Goal: Complete application form: Complete application form

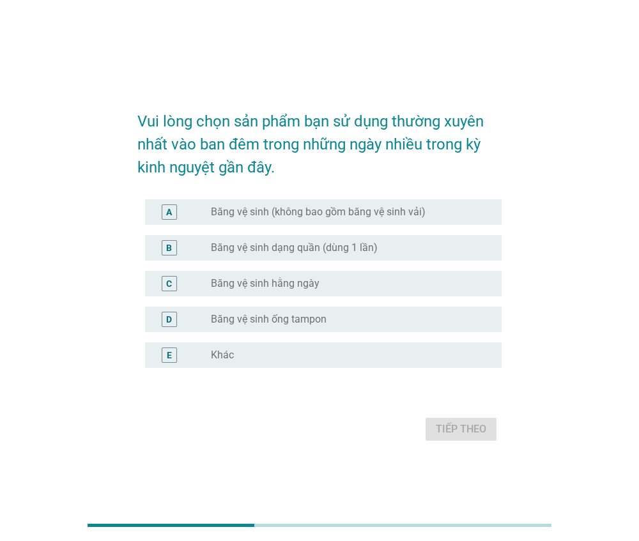
click at [229, 216] on label "Băng vệ sinh (không bao gồm băng vệ sinh vải)" at bounding box center [318, 212] width 215 height 13
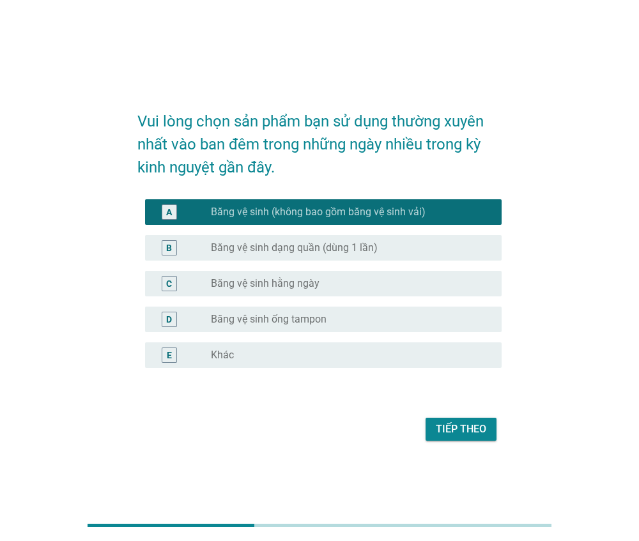
click at [444, 426] on div "Tiếp theo" at bounding box center [461, 429] width 51 height 15
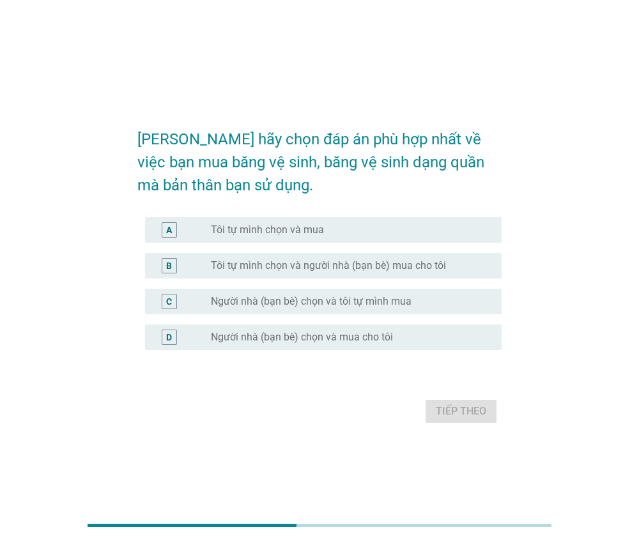
click at [258, 229] on label "Tôi tự mình chọn và mua" at bounding box center [267, 230] width 113 height 13
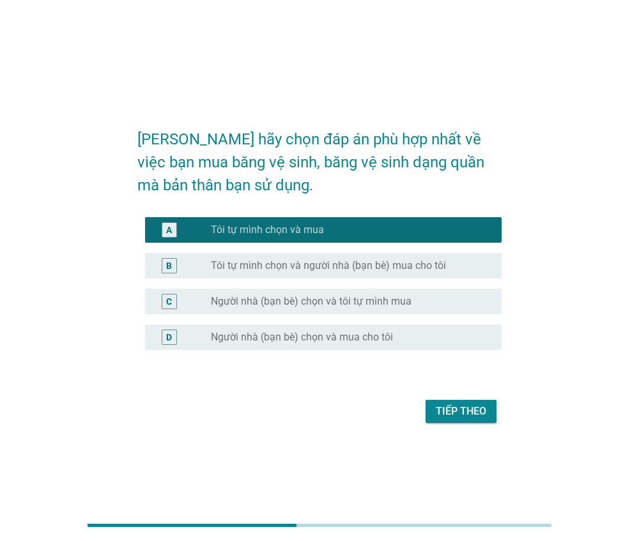
click at [460, 414] on div "Tiếp theo" at bounding box center [461, 411] width 51 height 15
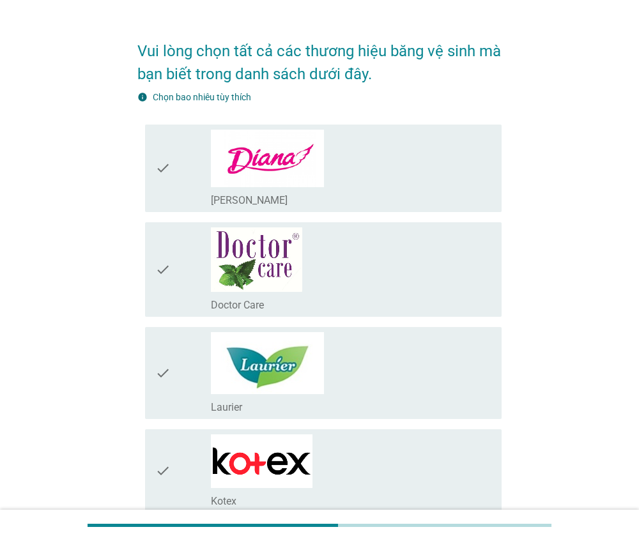
scroll to position [31, 0]
click at [299, 191] on div "check_box_outline_blank [PERSON_NAME]" at bounding box center [351, 198] width 281 height 15
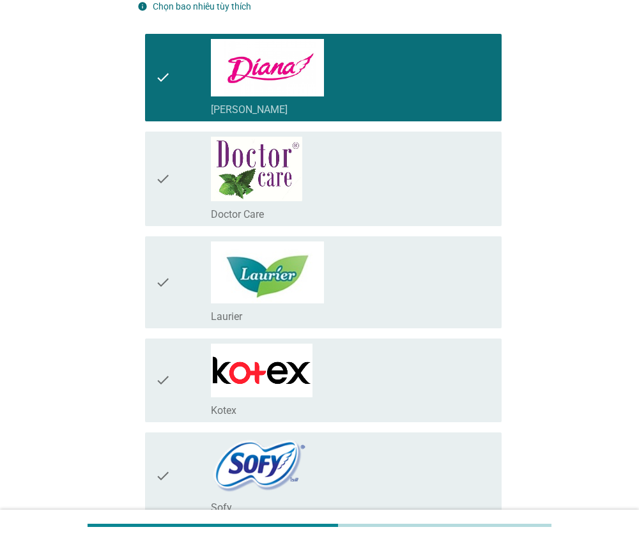
scroll to position [121, 0]
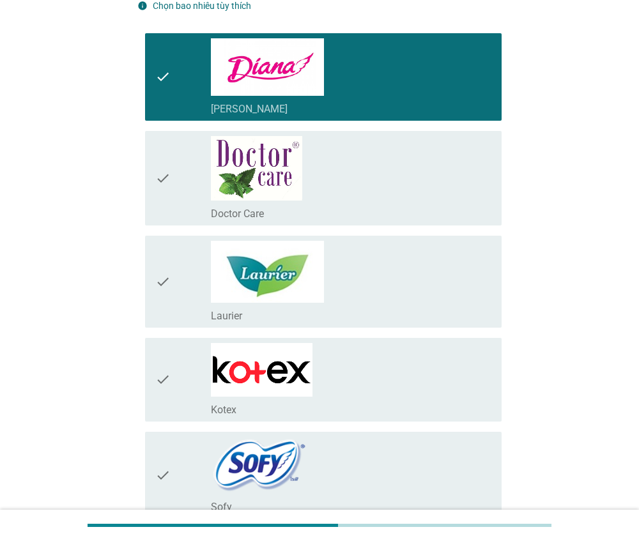
click at [335, 166] on div "check_box_outline_blank Doctor Care" at bounding box center [351, 178] width 281 height 84
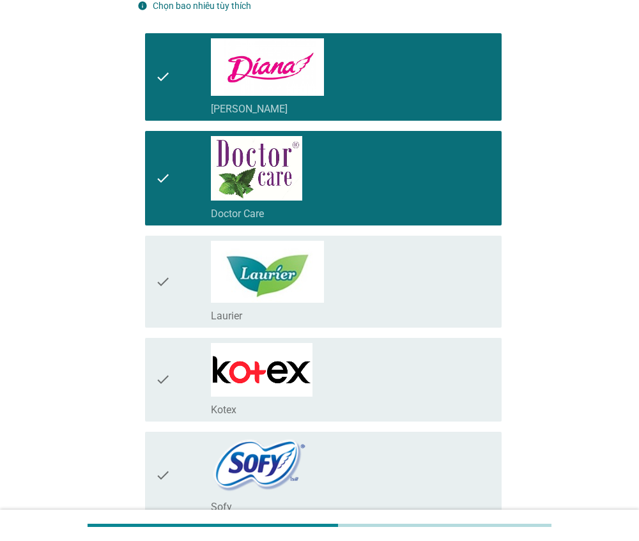
click at [345, 264] on div "check_box_outline_blank Laurier" at bounding box center [351, 282] width 281 height 82
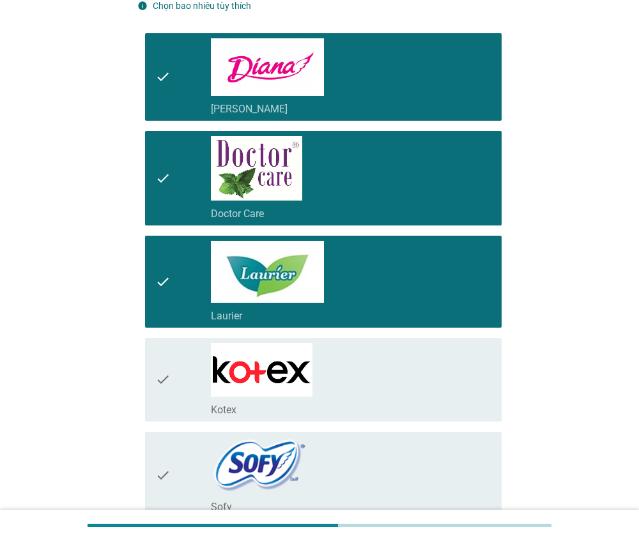
click at [348, 355] on div "check_box_outline_blank Kotex" at bounding box center [351, 380] width 281 height 74
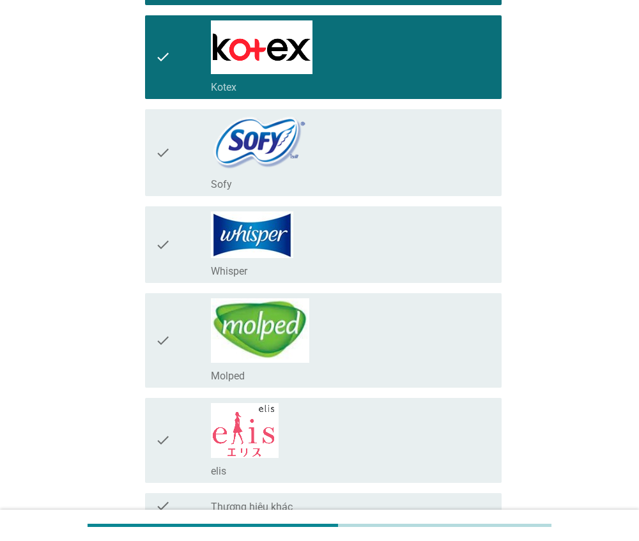
scroll to position [447, 0]
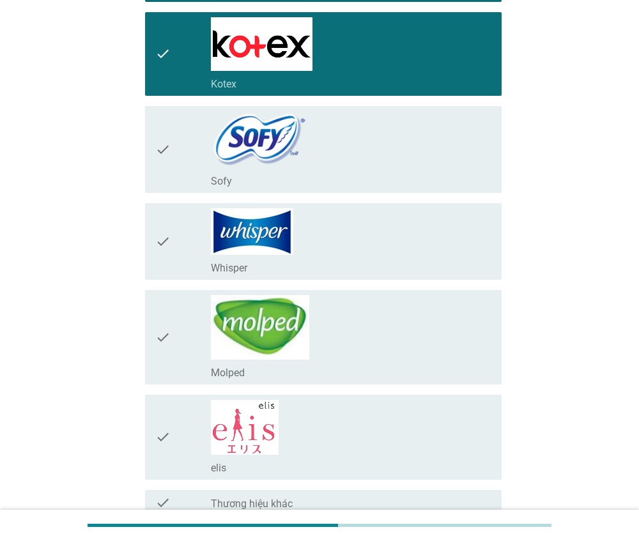
click at [350, 247] on div "check_box_outline_blank Whisper" at bounding box center [351, 241] width 281 height 66
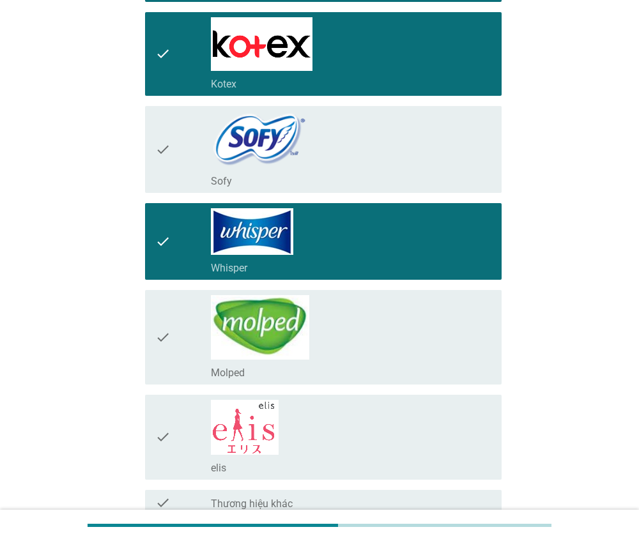
click at [350, 318] on div "check_box_outline_blank Molped" at bounding box center [351, 337] width 281 height 84
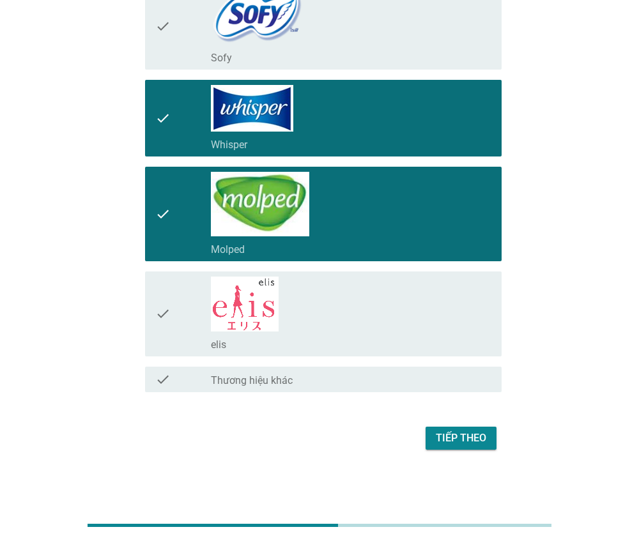
scroll to position [571, 0]
click at [451, 439] on div "Tiếp theo" at bounding box center [461, 438] width 51 height 15
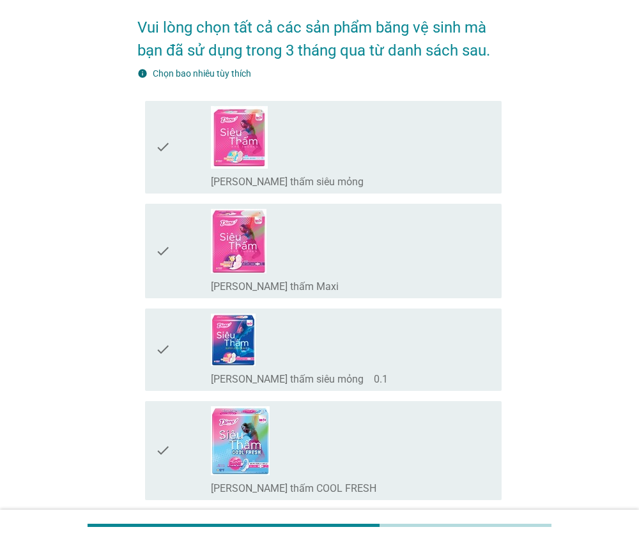
scroll to position [58, 0]
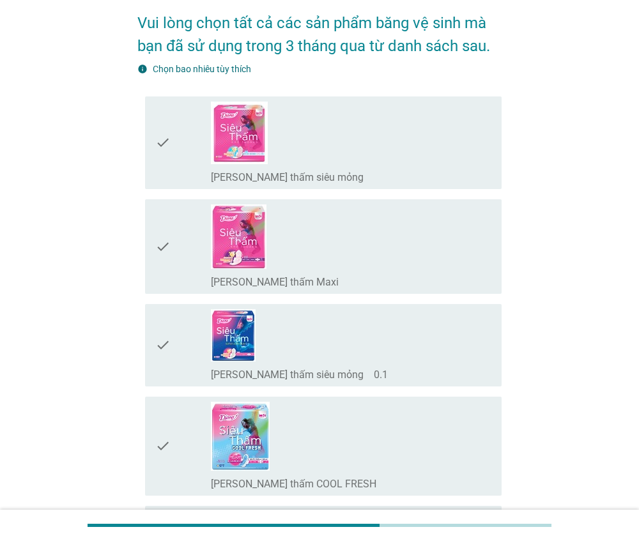
click at [359, 241] on div "check_box_outline_blank [PERSON_NAME] thấm Maxi" at bounding box center [351, 247] width 281 height 84
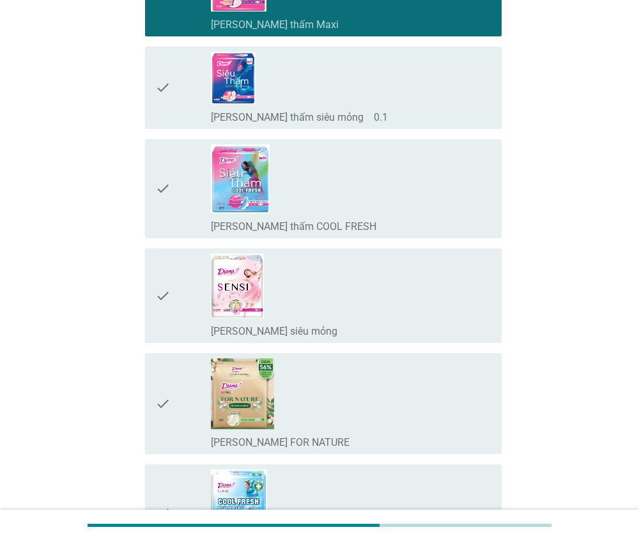
scroll to position [323, 0]
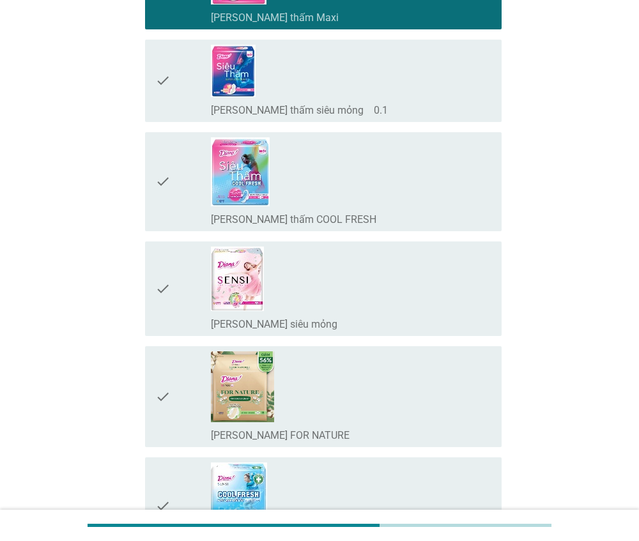
click at [347, 283] on div "check_box_outline_blank [PERSON_NAME] SENSI siêu mỏng" at bounding box center [351, 289] width 281 height 84
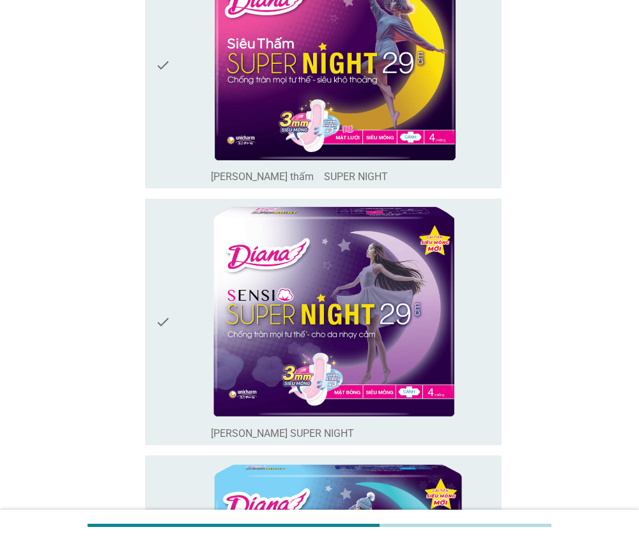
scroll to position [1050, 0]
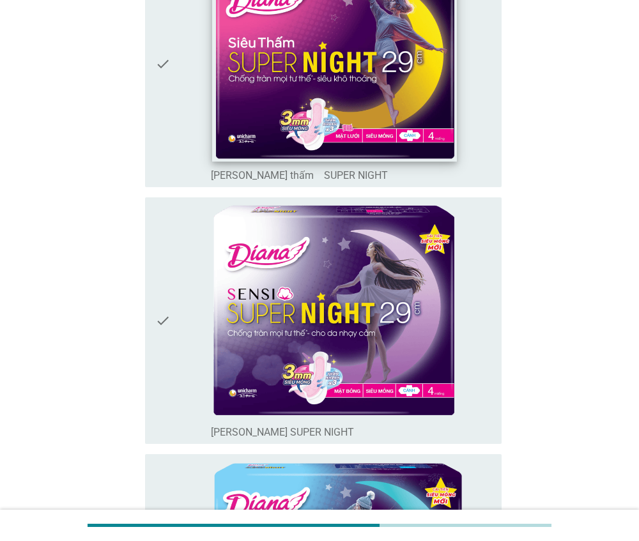
click at [345, 121] on img at bounding box center [334, 54] width 245 height 214
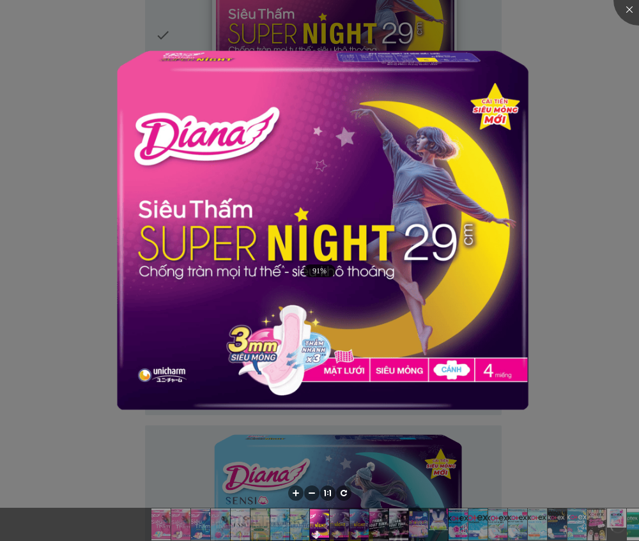
scroll to position [1087, 0]
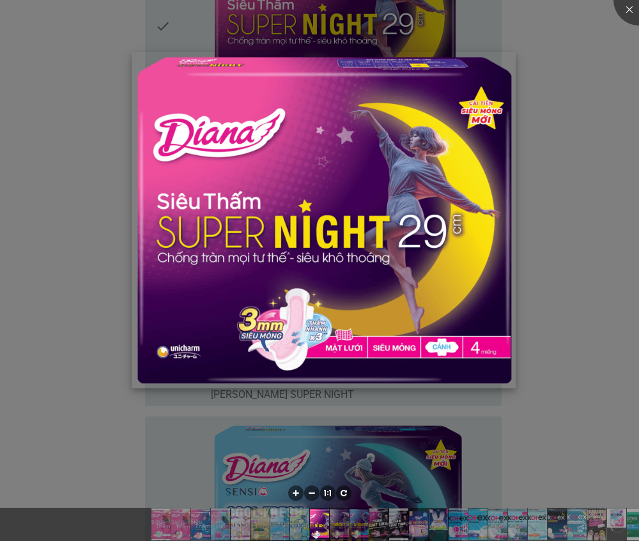
click at [354, 154] on img at bounding box center [324, 220] width 384 height 336
click at [160, 33] on div at bounding box center [319, 270] width 639 height 541
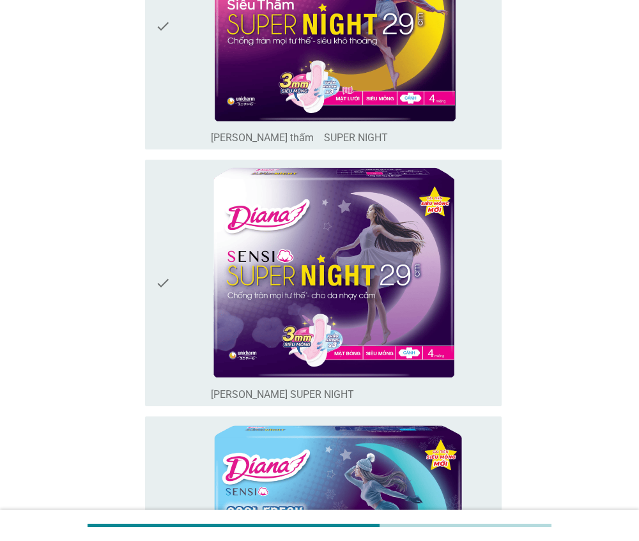
click at [162, 34] on icon "check" at bounding box center [162, 27] width 15 height 237
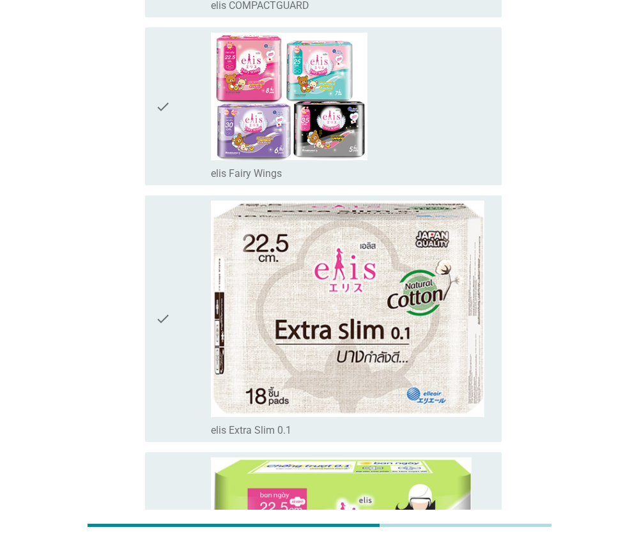
scroll to position [7915, 0]
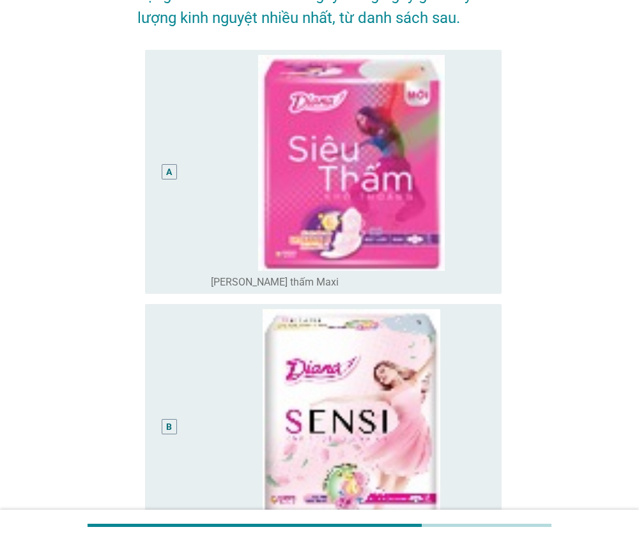
scroll to position [114, 0]
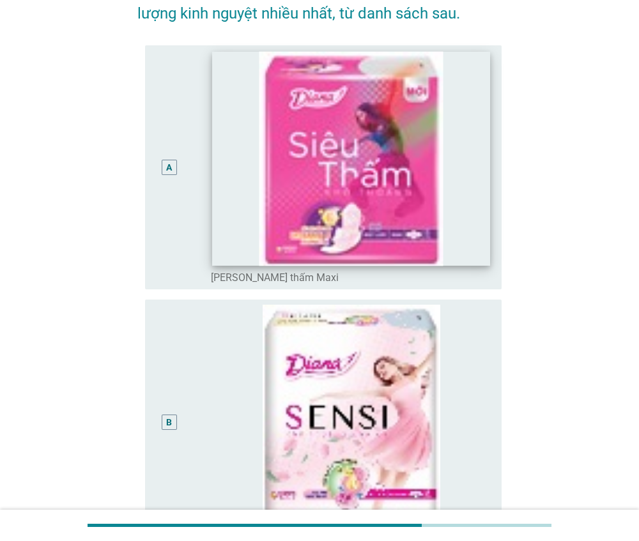
click at [449, 103] on img at bounding box center [351, 158] width 277 height 214
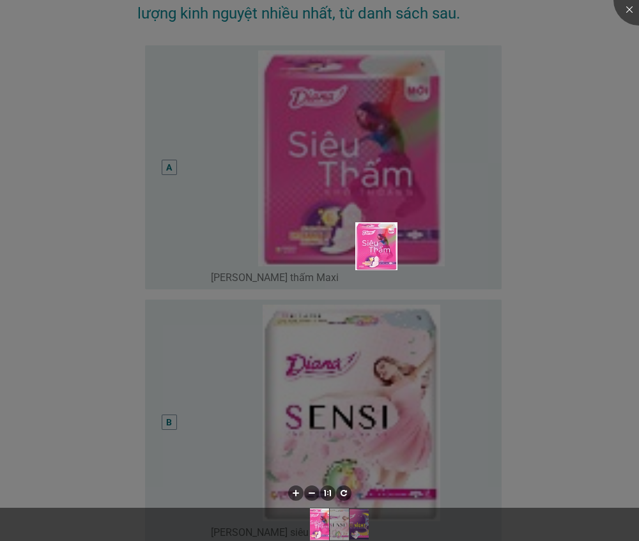
click at [428, 121] on div at bounding box center [319, 270] width 639 height 541
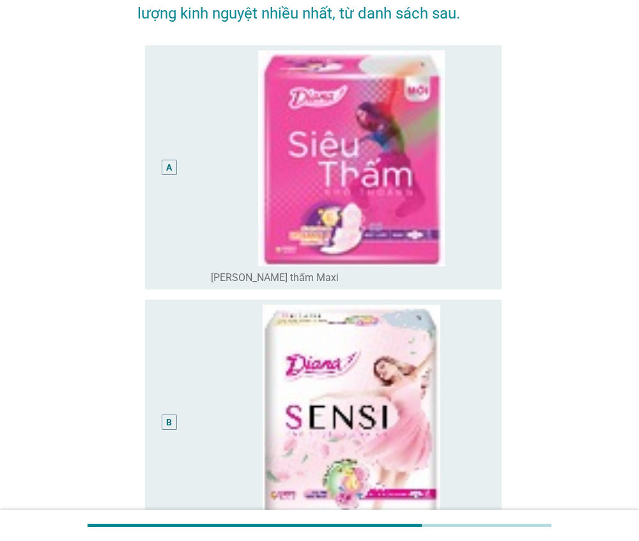
click at [395, 272] on div "radio_button_unchecked [PERSON_NAME] thấm Maxi" at bounding box center [346, 278] width 270 height 13
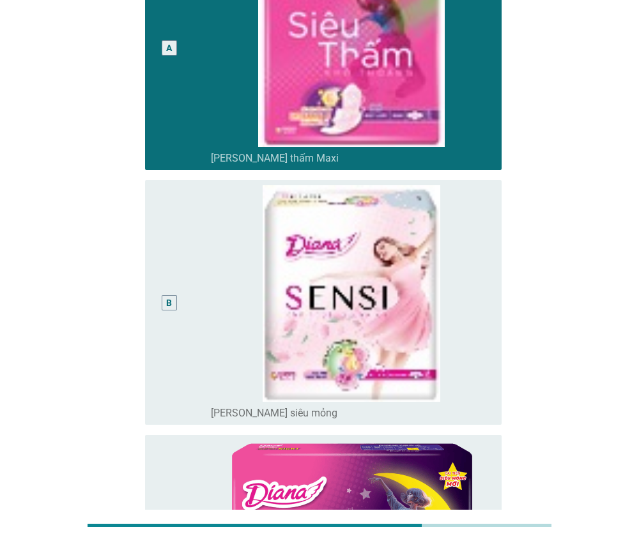
scroll to position [233, 0]
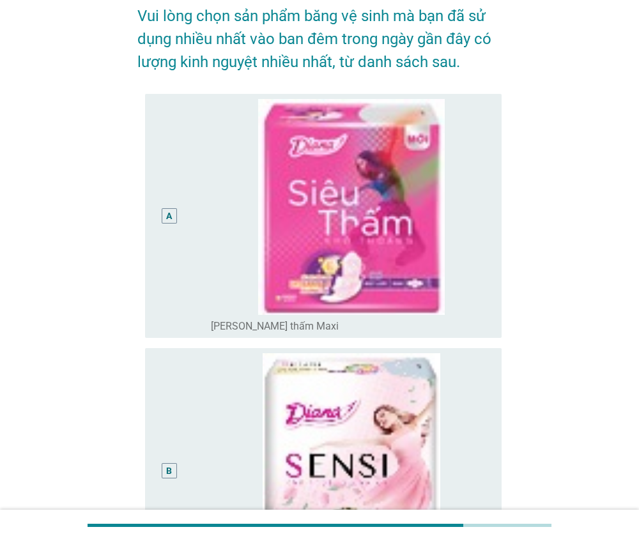
scroll to position [82, 0]
